Goal: Check status: Check status

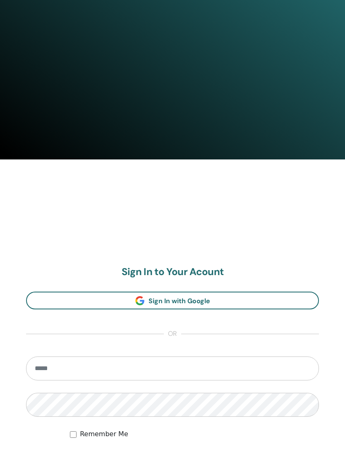
click at [41, 366] on input "email" at bounding box center [172, 369] width 293 height 24
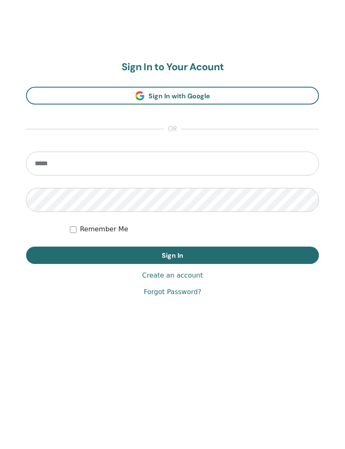
scroll to position [423, 0]
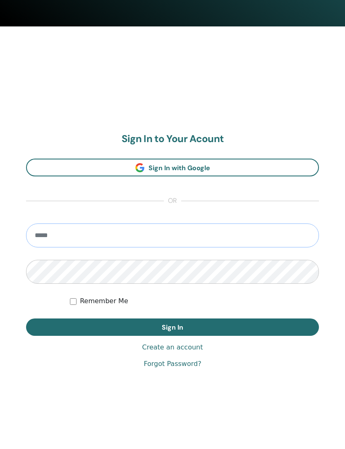
type input "**********"
click at [106, 330] on button "Sign In" at bounding box center [172, 327] width 293 height 17
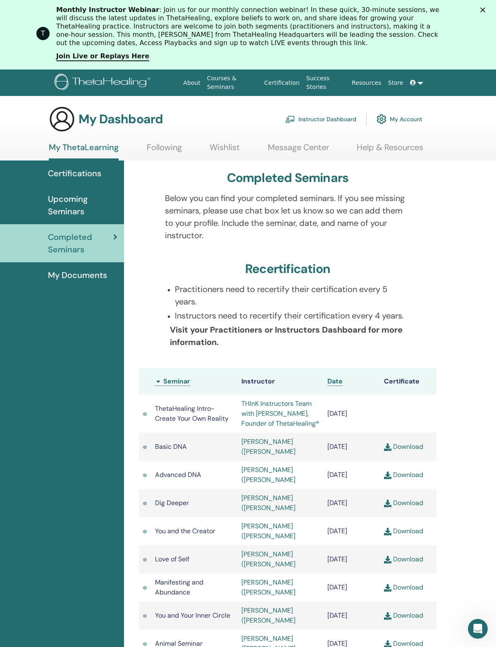
click at [414, 84] on span at bounding box center [413, 82] width 7 height 7
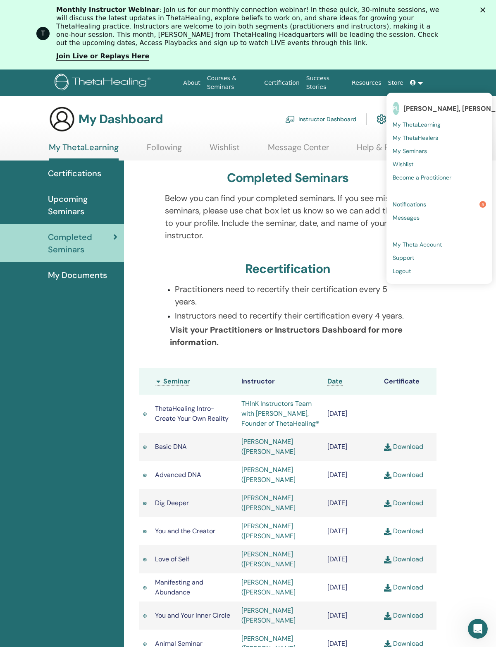
click at [83, 382] on div "Certifications Upcoming Seminars Completed Seminars My Documents" at bounding box center [62, 577] width 124 height 834
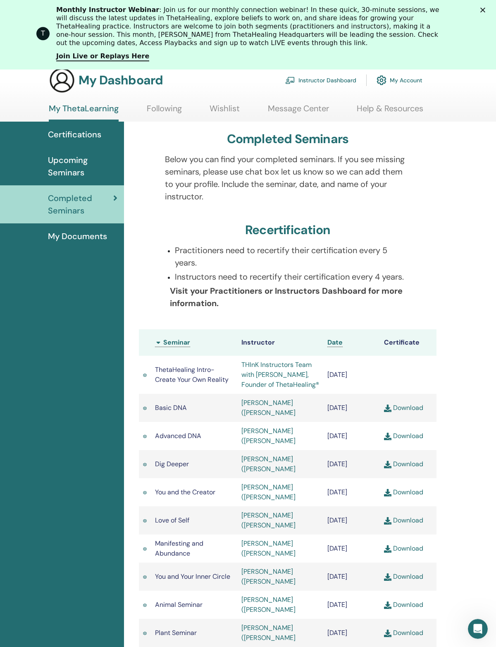
scroll to position [42, 0]
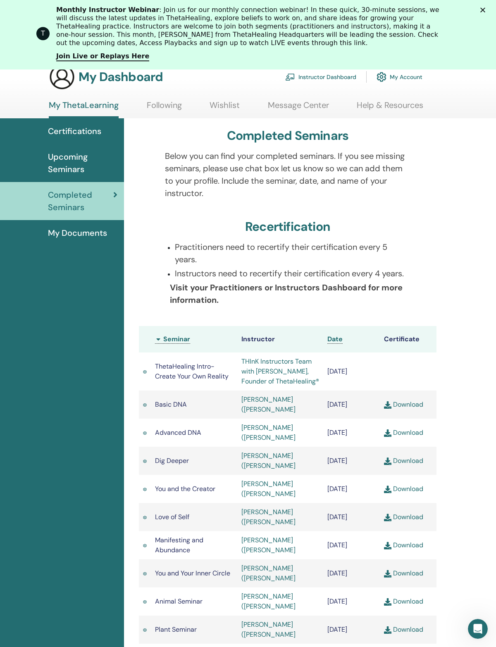
click at [399, 67] on div "T Monthly Instructor Webinar : Join us for our monthly connection webinar! In t…" at bounding box center [248, 34] width 496 height 69
click at [481, 7] on icon "Close" at bounding box center [482, 9] width 5 height 5
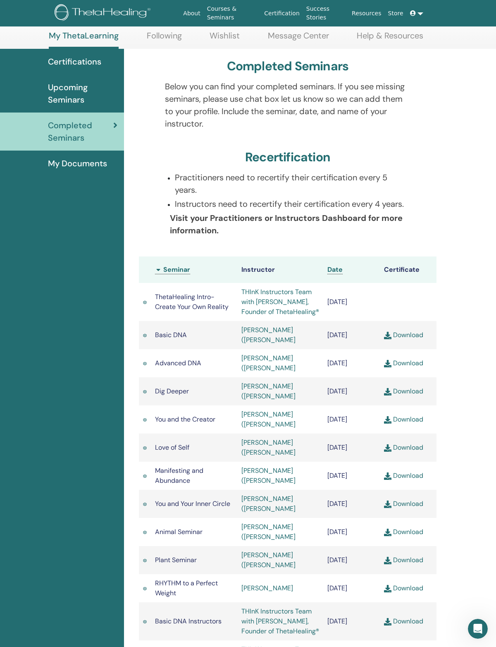
click at [422, 14] on link at bounding box center [417, 13] width 20 height 15
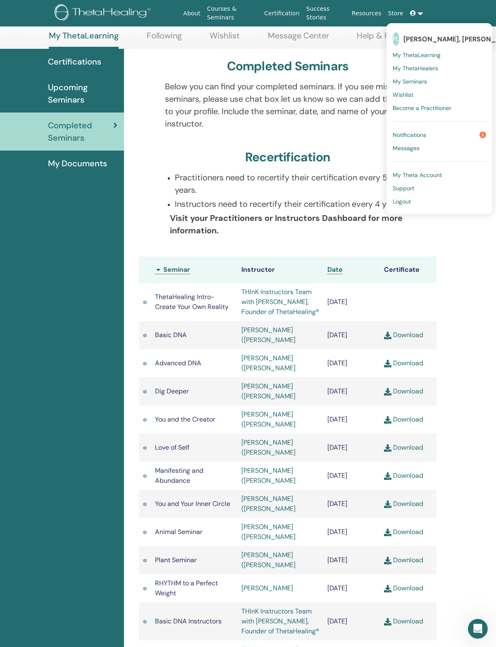
click at [393, 53] on span "My ThetaLearning" at bounding box center [417, 54] width 48 height 7
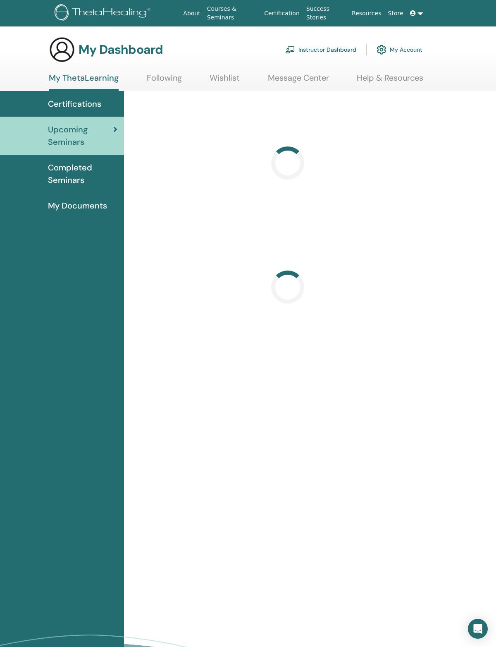
scroll to position [19, 0]
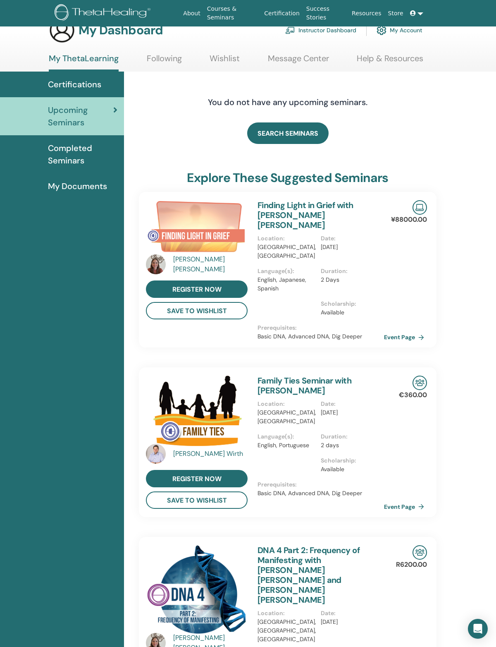
click at [61, 161] on span "Completed Seminars" at bounding box center [82, 154] width 69 height 25
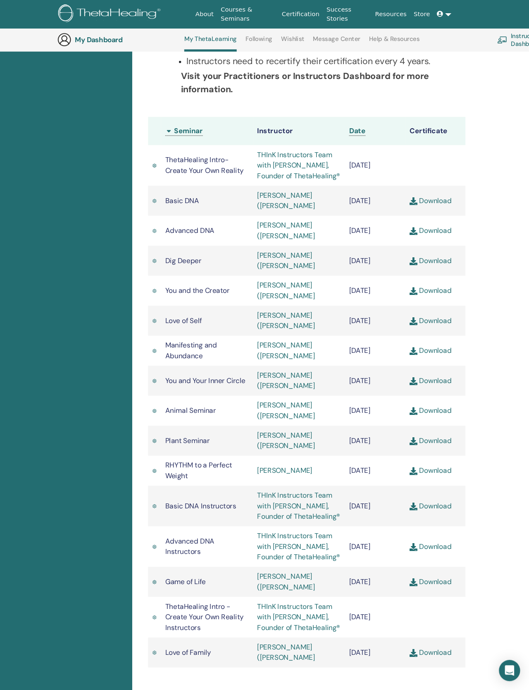
scroll to position [133, 0]
